Goal: Information Seeking & Learning: Find specific fact

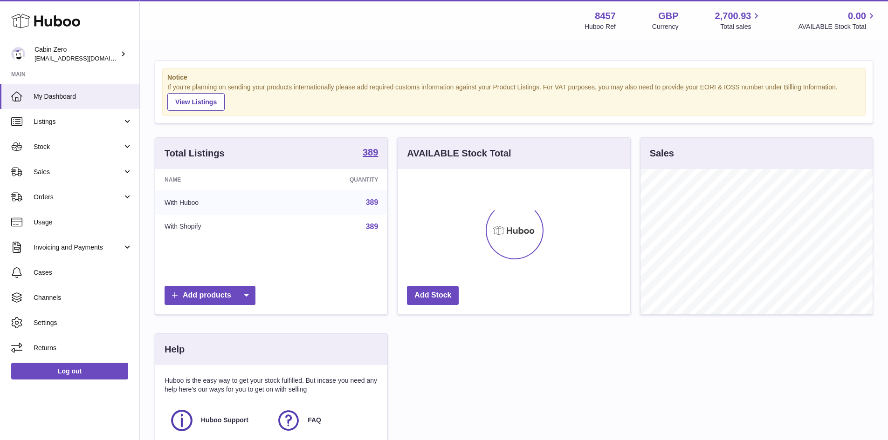
scroll to position [145, 233]
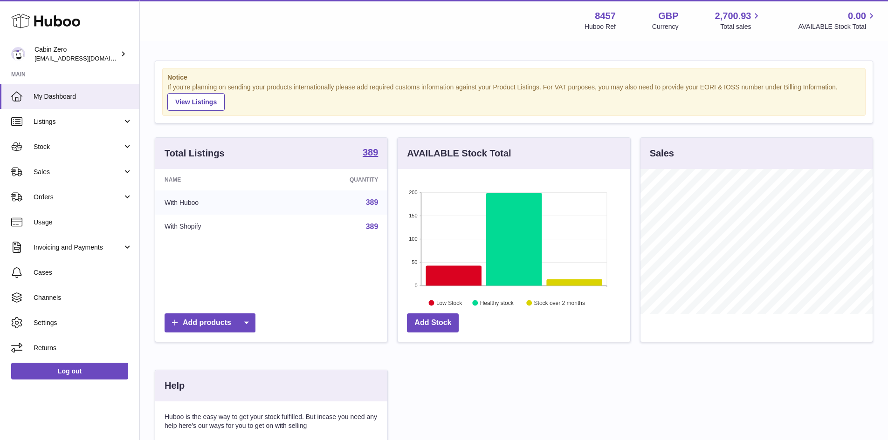
click at [370, 204] on link "389" at bounding box center [372, 202] width 13 height 8
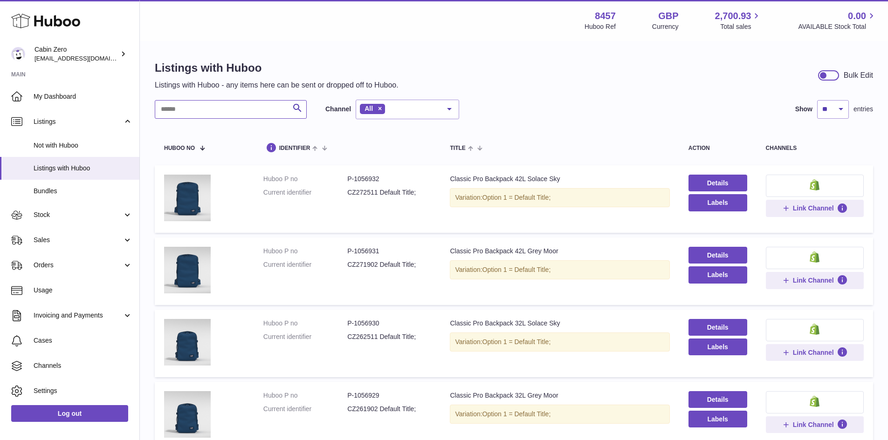
click at [209, 110] on input "text" at bounding box center [231, 109] width 152 height 19
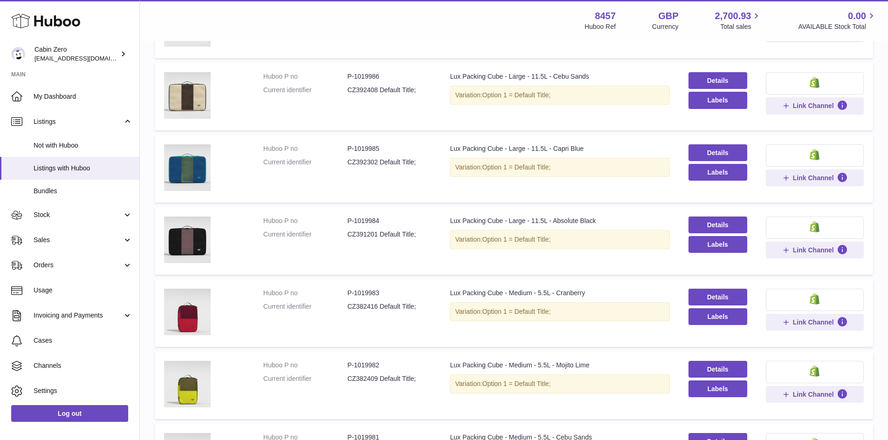
scroll to position [186, 0]
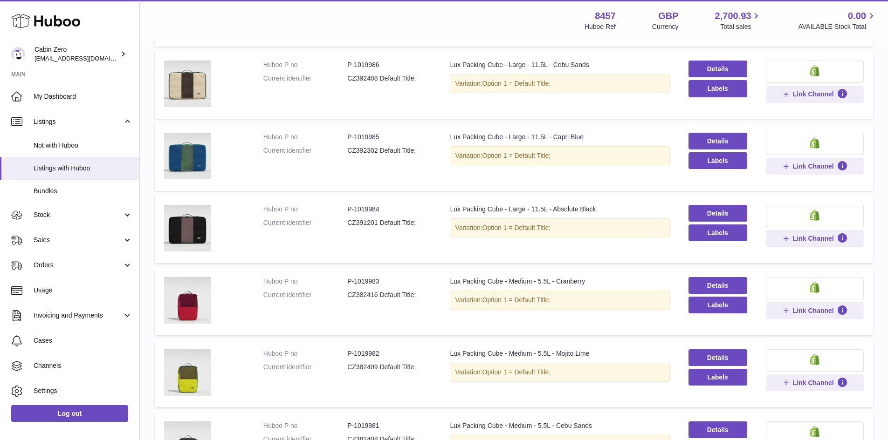
click at [369, 280] on dd "P-1019983" at bounding box center [389, 281] width 84 height 9
copy dd "1019983"
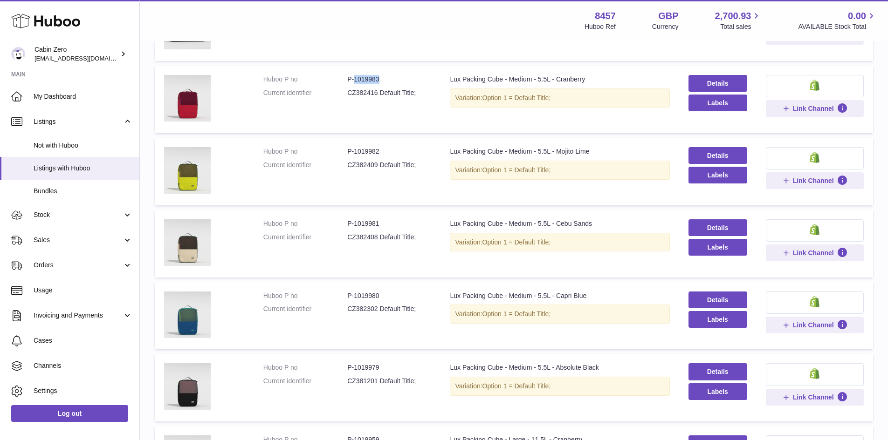
scroll to position [381, 0]
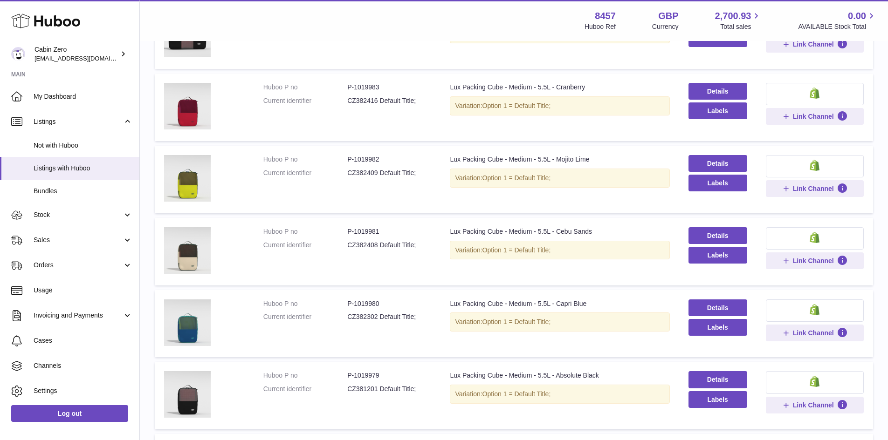
click at [371, 374] on dd "P-1019979" at bounding box center [389, 375] width 84 height 9
copy dd "1019979"
click at [365, 155] on dd "P-1019982" at bounding box center [389, 159] width 84 height 9
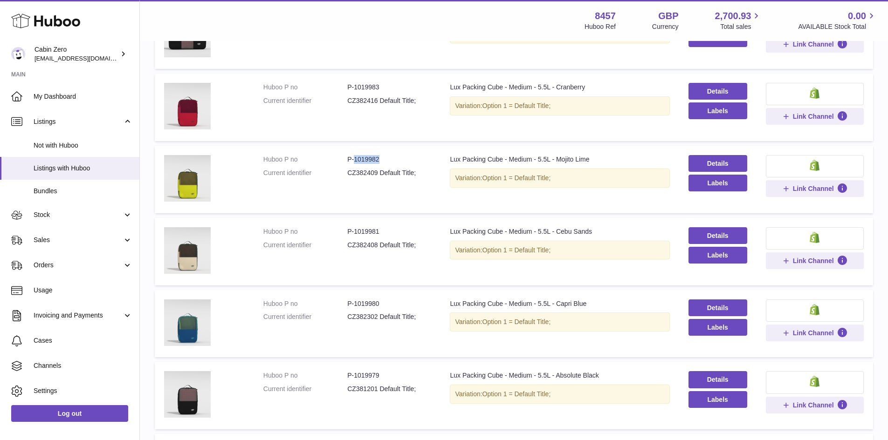
copy dd "1019982"
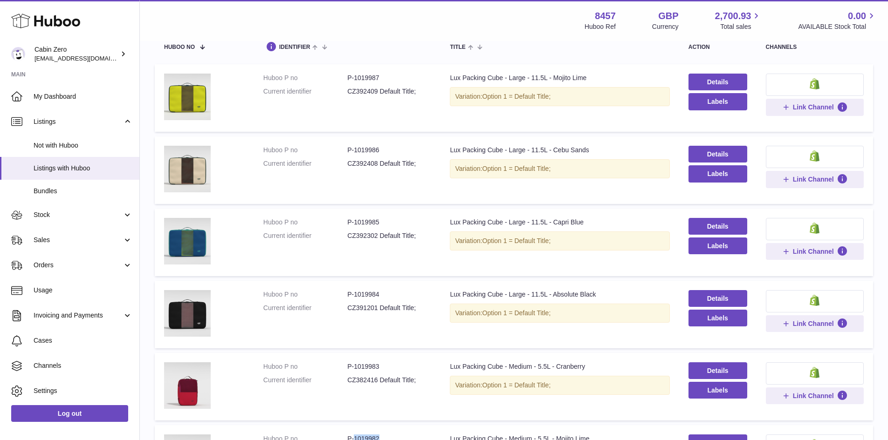
scroll to position [55, 0]
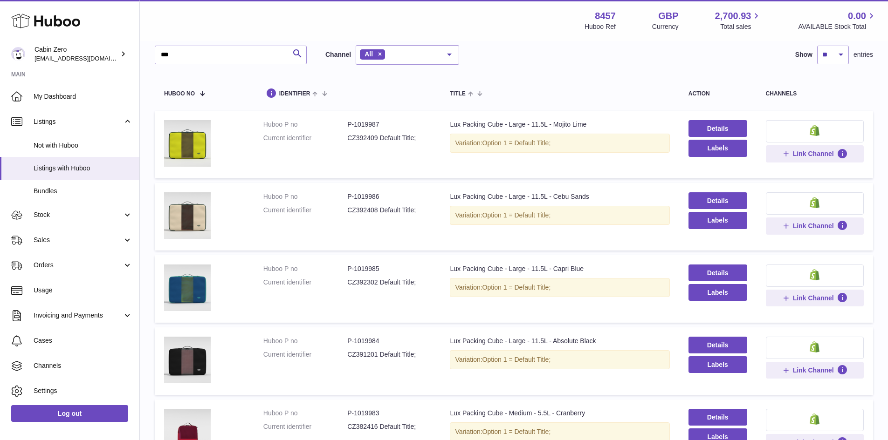
click at [371, 125] on dd "P-1019987" at bounding box center [389, 124] width 84 height 9
copy dd "1019987"
click at [366, 342] on dd "P-1019984" at bounding box center [389, 341] width 84 height 9
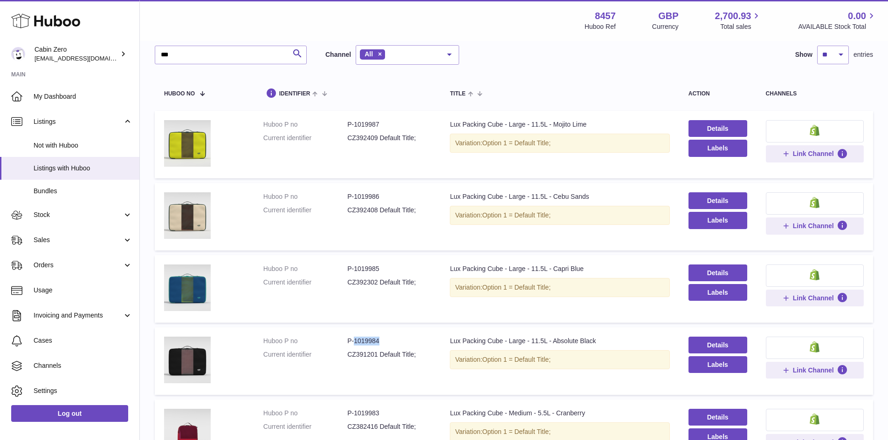
copy dd "1019984"
drag, startPoint x: 184, startPoint y: 56, endPoint x: 140, endPoint y: 64, distance: 44.4
click at [140, 64] on div "Listings with Huboo Listings with Huboo - any items here can be sent or dropped…" at bounding box center [514, 419] width 748 height 864
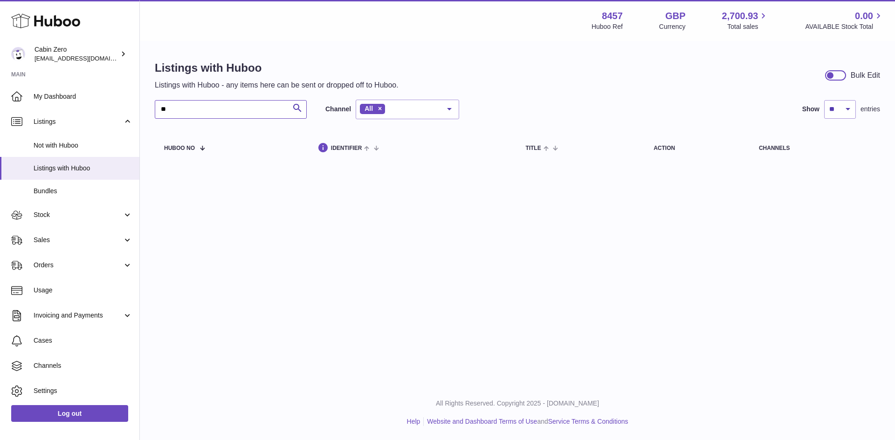
type input "*"
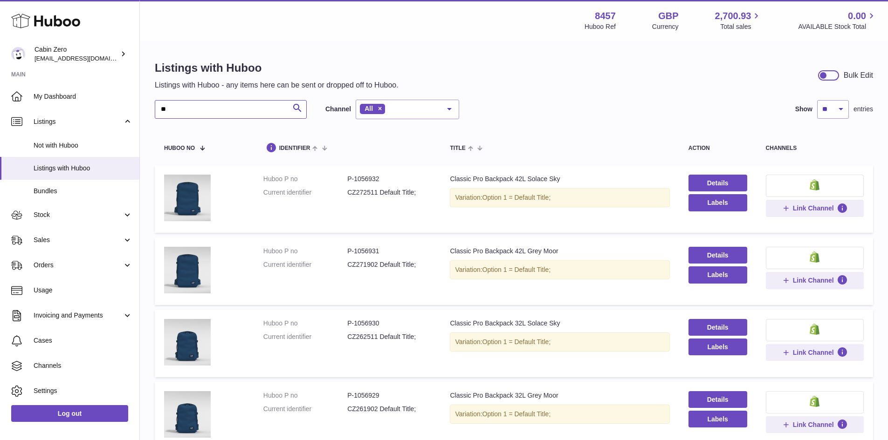
type input "*"
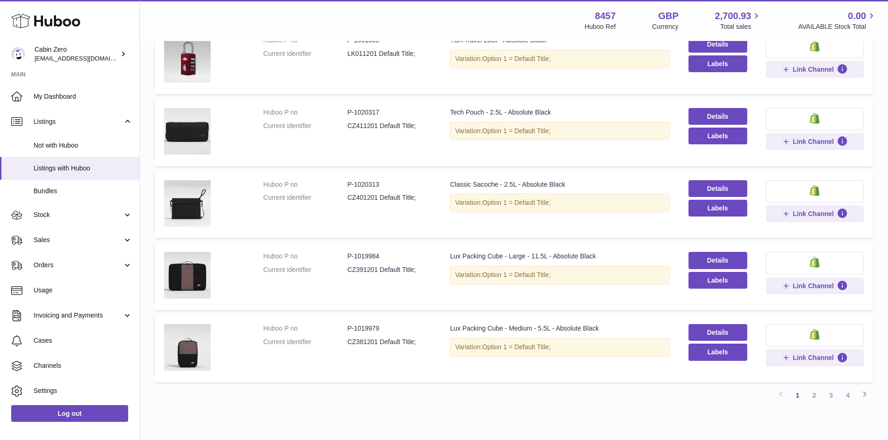
scroll to position [544, 0]
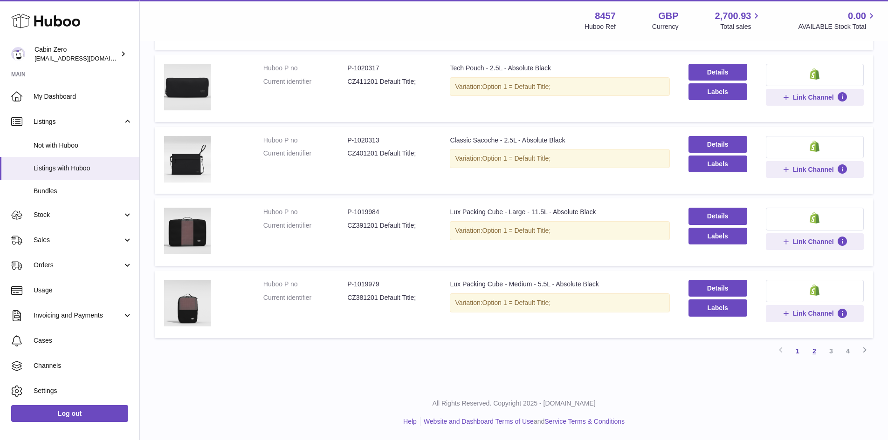
click at [816, 352] on link "2" at bounding box center [814, 351] width 17 height 17
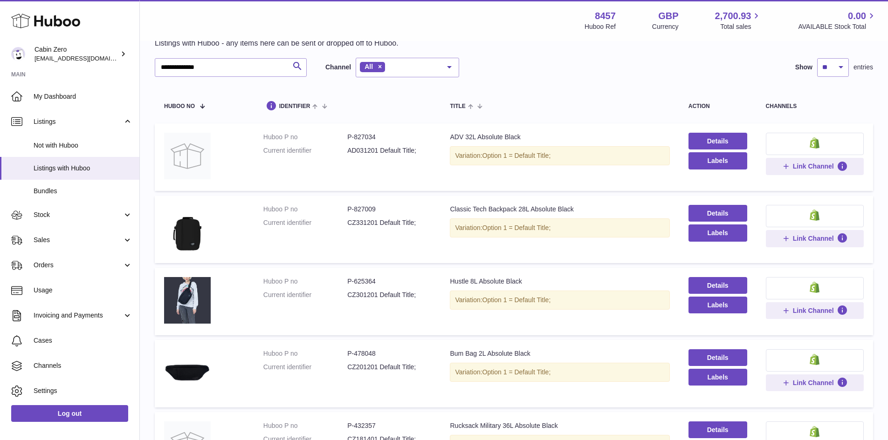
scroll to position [89, 0]
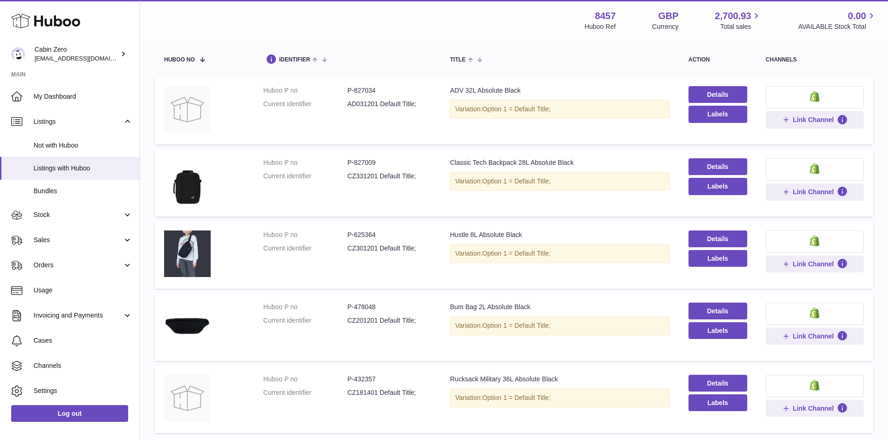
click at [368, 307] on dd "P-478048" at bounding box center [389, 307] width 84 height 9
copy dd "478048"
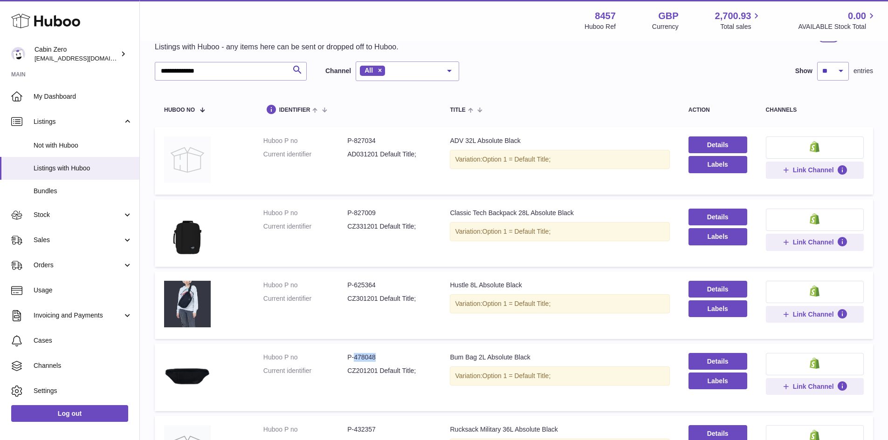
scroll to position [0, 0]
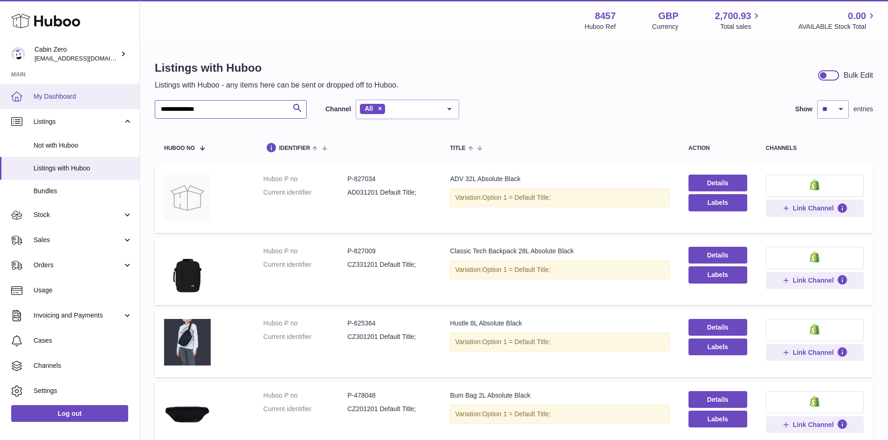
drag, startPoint x: 217, startPoint y: 109, endPoint x: 95, endPoint y: 108, distance: 122.6
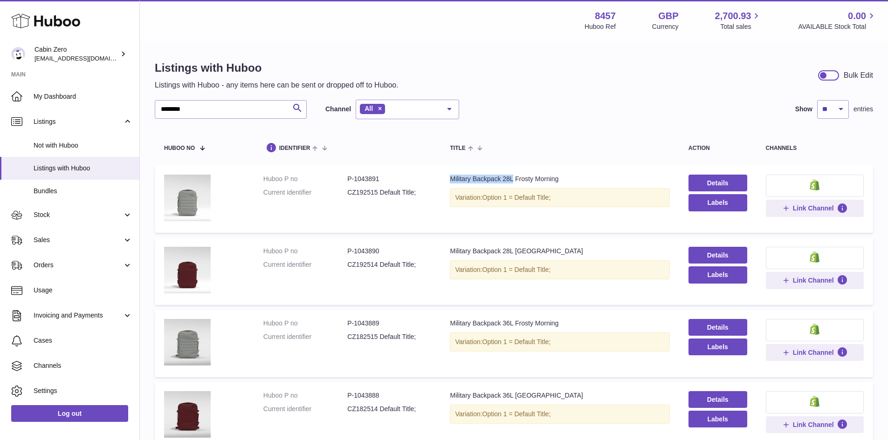
drag, startPoint x: 517, startPoint y: 177, endPoint x: 463, endPoint y: 182, distance: 54.8
click at [447, 178] on td "Title Military Backpack 28L Frosty Morning Variation: Option 1 = Default Title;" at bounding box center [559, 199] width 238 height 68
copy div "Military Backpack 28L"
drag, startPoint x: 201, startPoint y: 113, endPoint x: 143, endPoint y: 116, distance: 58.3
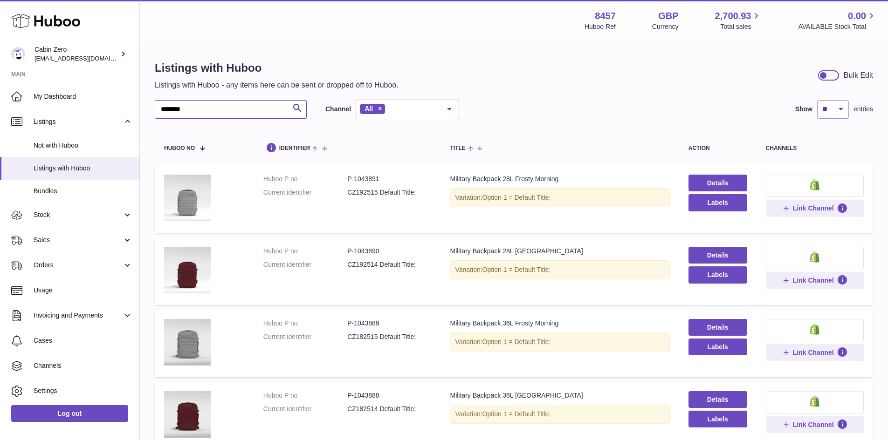
paste input "**********"
click at [367, 325] on dd "P-1032988" at bounding box center [389, 323] width 84 height 9
copy dd "1032988"
click at [247, 109] on input "**********" at bounding box center [231, 109] width 152 height 19
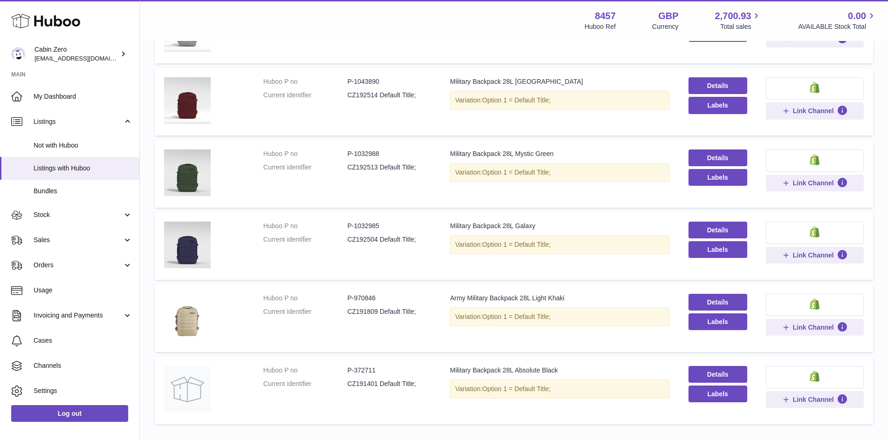
scroll to position [232, 0]
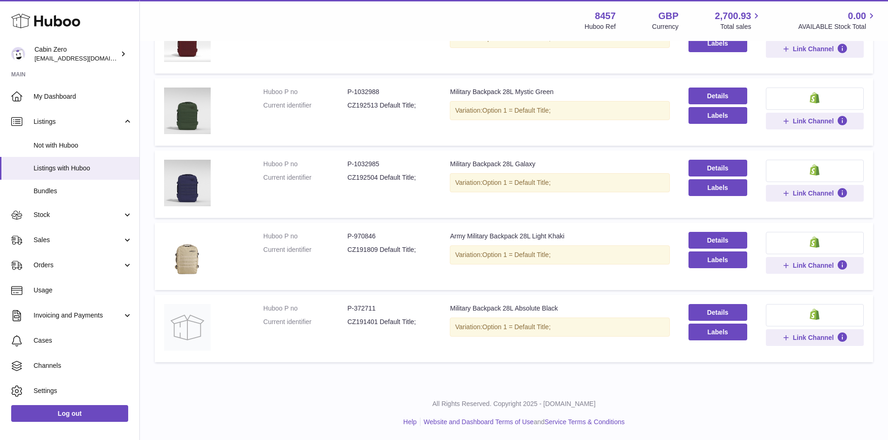
click at [364, 308] on dd "P-372711" at bounding box center [389, 308] width 84 height 9
copy dd "372711"
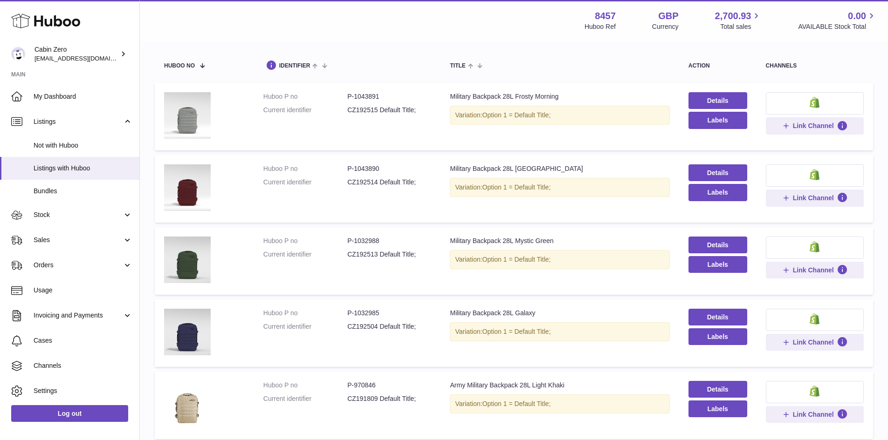
scroll to position [0, 0]
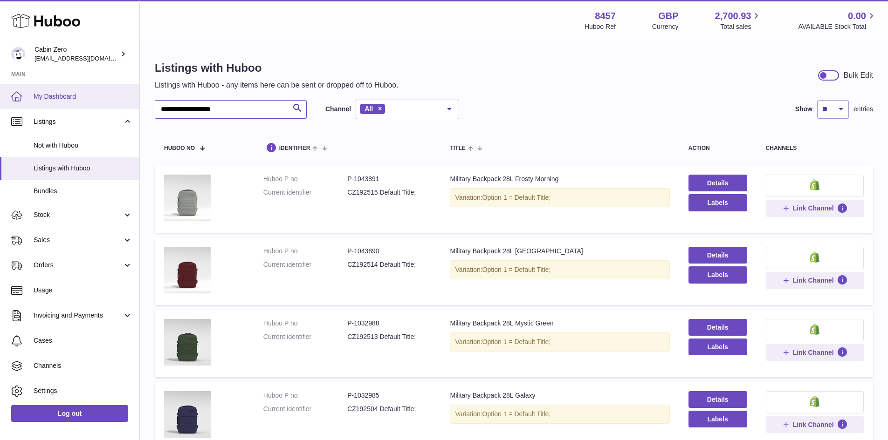
drag, startPoint x: 234, startPoint y: 110, endPoint x: 81, endPoint y: 103, distance: 153.4
click at [81, 103] on div "**********" at bounding box center [444, 336] width 888 height 672
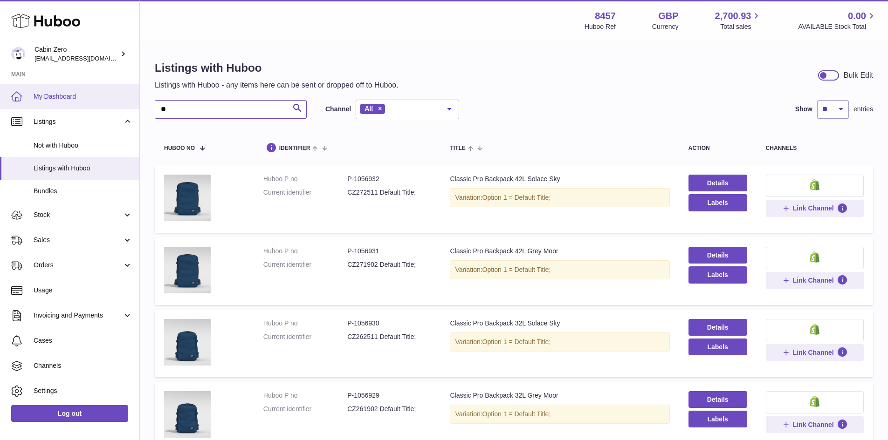
type input "*"
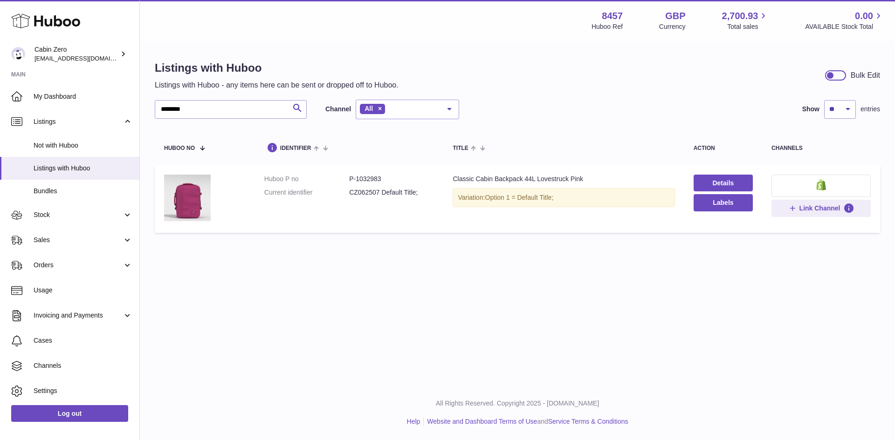
click at [370, 178] on dd "P-1032983" at bounding box center [391, 179] width 85 height 9
copy dd "1032983"
drag, startPoint x: 171, startPoint y: 109, endPoint x: 205, endPoint y: 109, distance: 34.0
click at [205, 109] on input "********" at bounding box center [231, 109] width 152 height 19
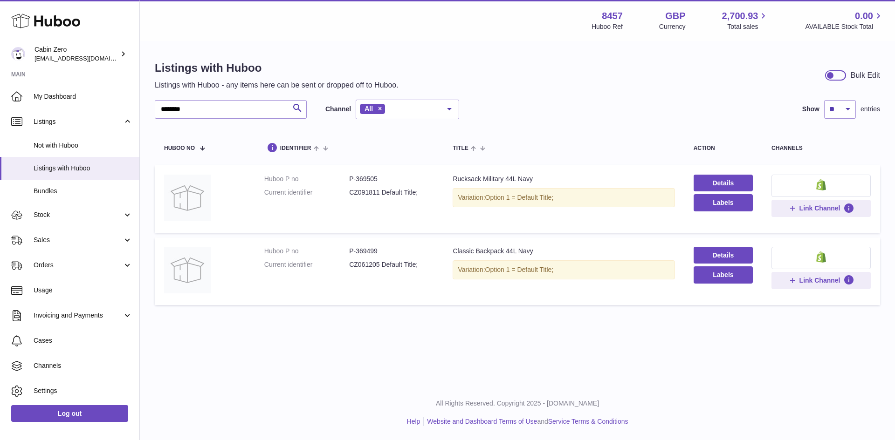
click at [372, 251] on dd "P-369499" at bounding box center [391, 251] width 85 height 9
drag, startPoint x: 171, startPoint y: 108, endPoint x: 224, endPoint y: 111, distance: 53.2
click at [224, 111] on input "********" at bounding box center [231, 109] width 152 height 19
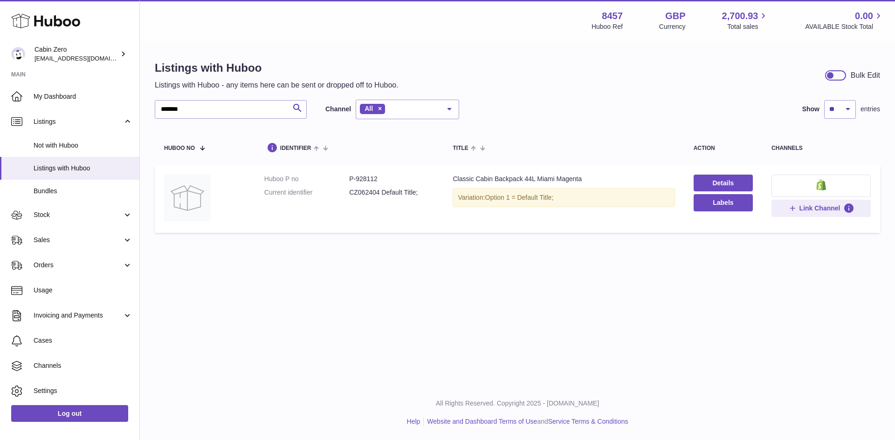
click at [362, 177] on dd "P-928112" at bounding box center [391, 179] width 85 height 9
drag, startPoint x: 196, startPoint y: 109, endPoint x: 148, endPoint y: 117, distance: 48.3
click at [148, 117] on div "Listings with Huboo Listings with Huboo - any items here can be sent or dropped…" at bounding box center [517, 149] width 755 height 214
paste input "******"
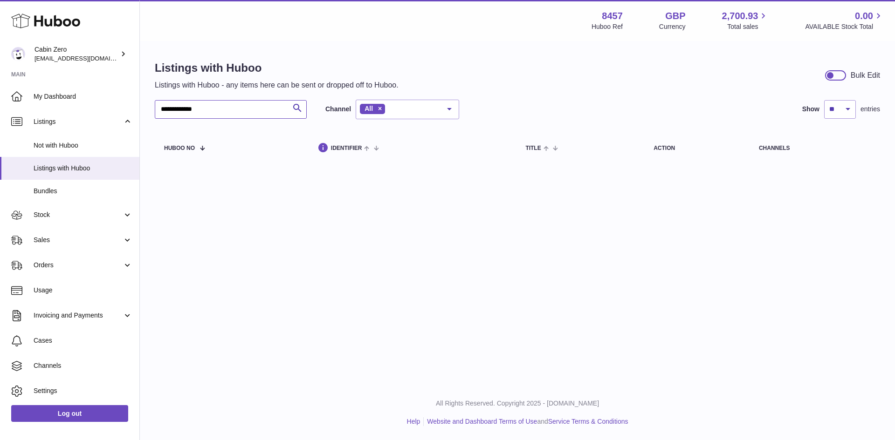
drag, startPoint x: 187, startPoint y: 110, endPoint x: 144, endPoint y: 108, distance: 43.4
click at [144, 108] on div "**********" at bounding box center [517, 113] width 755 height 142
drag, startPoint x: 166, startPoint y: 112, endPoint x: 147, endPoint y: 112, distance: 19.1
click at [147, 112] on div "Listings with Huboo Listings with Huboo - any items here can be sent or dropped…" at bounding box center [517, 113] width 755 height 142
drag, startPoint x: 193, startPoint y: 109, endPoint x: 153, endPoint y: 110, distance: 40.1
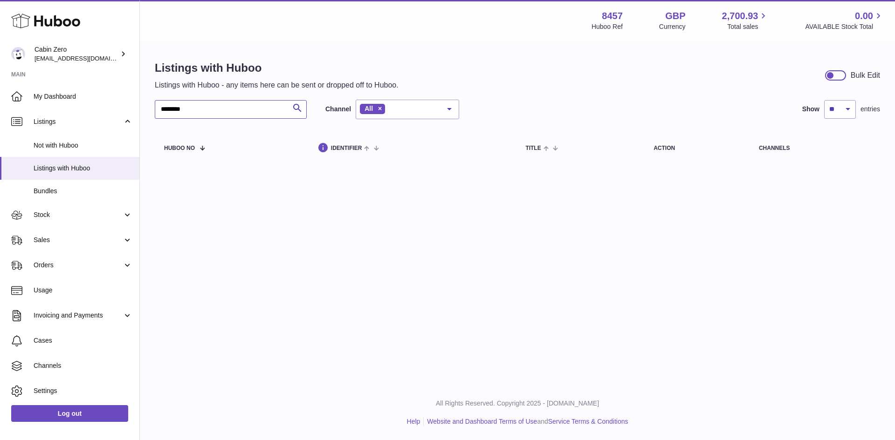
click at [153, 110] on div "Listings with Huboo Listings with Huboo - any items here can be sent or dropped…" at bounding box center [517, 113] width 755 height 142
drag, startPoint x: 176, startPoint y: 108, endPoint x: 151, endPoint y: 113, distance: 25.7
click at [151, 113] on div "Listings with Huboo Listings with Huboo - any items here can be sent or dropped…" at bounding box center [517, 113] width 755 height 142
type input "******"
drag, startPoint x: 188, startPoint y: 114, endPoint x: 151, endPoint y: 117, distance: 37.0
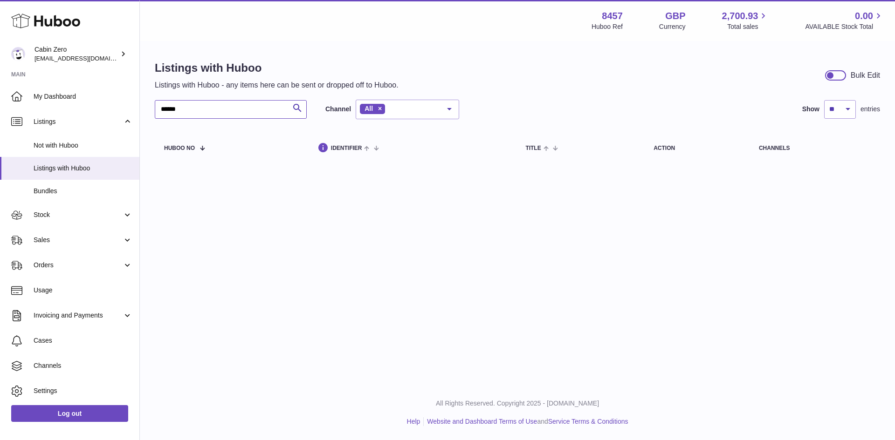
click at [151, 117] on div "Listings with Huboo Listings with Huboo - any items here can be sent or dropped…" at bounding box center [517, 113] width 755 height 142
